Goal: Information Seeking & Learning: Learn about a topic

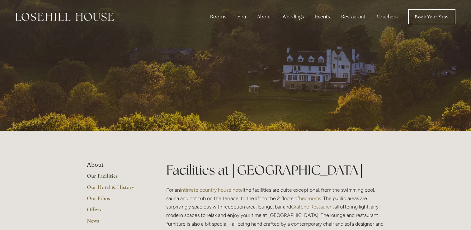
scroll to position [1470, 0]
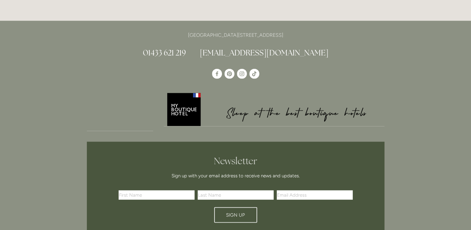
drag, startPoint x: 286, startPoint y: 26, endPoint x: 305, endPoint y: 27, distance: 18.7
click at [305, 31] on p "[GEOGRAPHIC_DATA][STREET_ADDRESS]" at bounding box center [236, 35] width 298 height 8
drag, startPoint x: 305, startPoint y: 27, endPoint x: 297, endPoint y: 26, distance: 8.2
copy p "S33 6AF"
click at [148, 31] on p "[GEOGRAPHIC_DATA][STREET_ADDRESS]" at bounding box center [236, 35] width 298 height 8
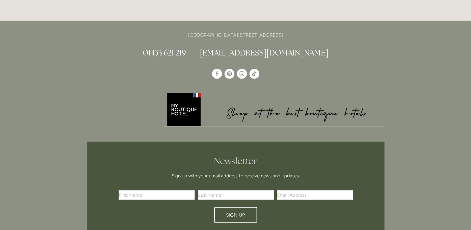
drag, startPoint x: 154, startPoint y: 29, endPoint x: 307, endPoint y: 26, distance: 152.0
click at [307, 31] on p "[GEOGRAPHIC_DATA][STREET_ADDRESS]" at bounding box center [236, 35] width 298 height 8
drag, startPoint x: 307, startPoint y: 26, endPoint x: 293, endPoint y: 27, distance: 13.4
copy p "[GEOGRAPHIC_DATA][STREET_ADDRESS]"
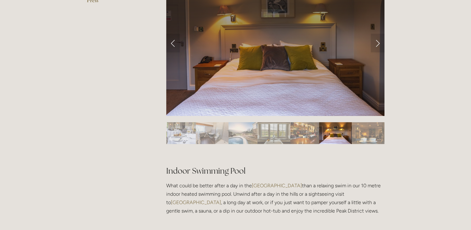
scroll to position [78, 0]
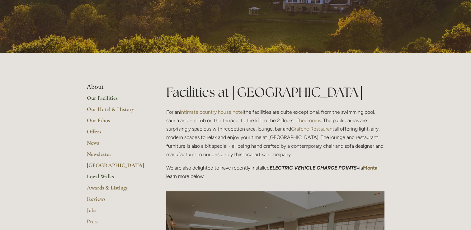
click at [104, 177] on link "Local Walks" at bounding box center [116, 178] width 59 height 11
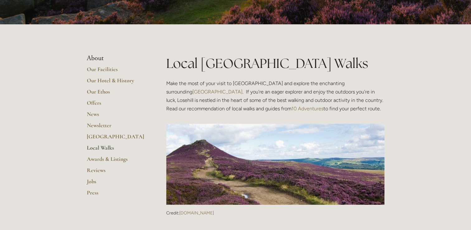
scroll to position [68, 0]
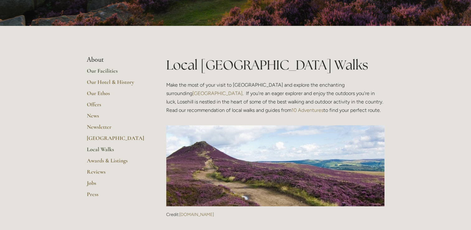
click at [107, 69] on link "Our Facilities" at bounding box center [116, 72] width 59 height 11
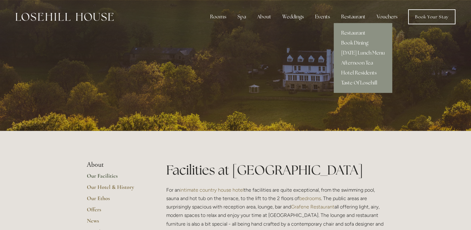
click at [358, 18] on div "Restaurant" at bounding box center [353, 17] width 34 height 12
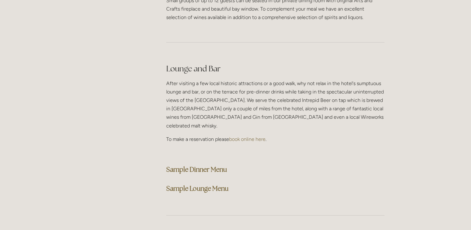
scroll to position [1554, 0]
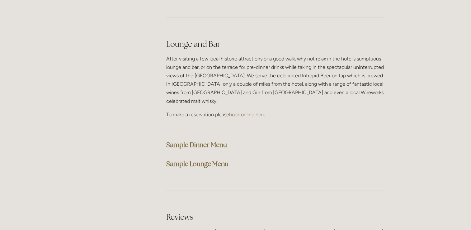
click at [210, 159] on strong "Sample Lounge Menu" at bounding box center [197, 163] width 62 height 8
click at [214, 140] on strong "Sample Dinner Menu" at bounding box center [196, 144] width 61 height 8
